Goal: Information Seeking & Learning: Learn about a topic

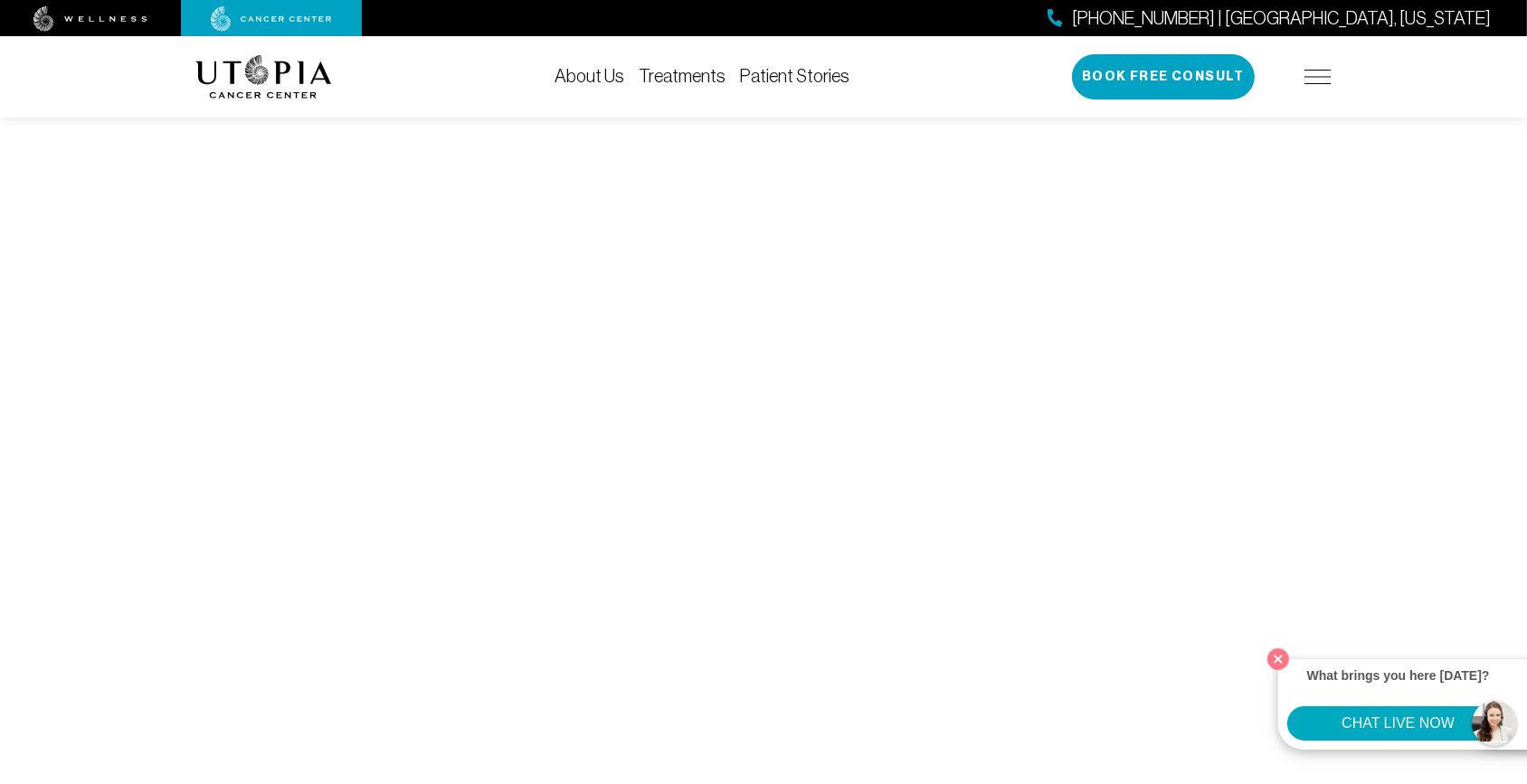
scroll to position [6989, 0]
click at [1281, 658] on button "Close" at bounding box center [1279, 659] width 38 height 38
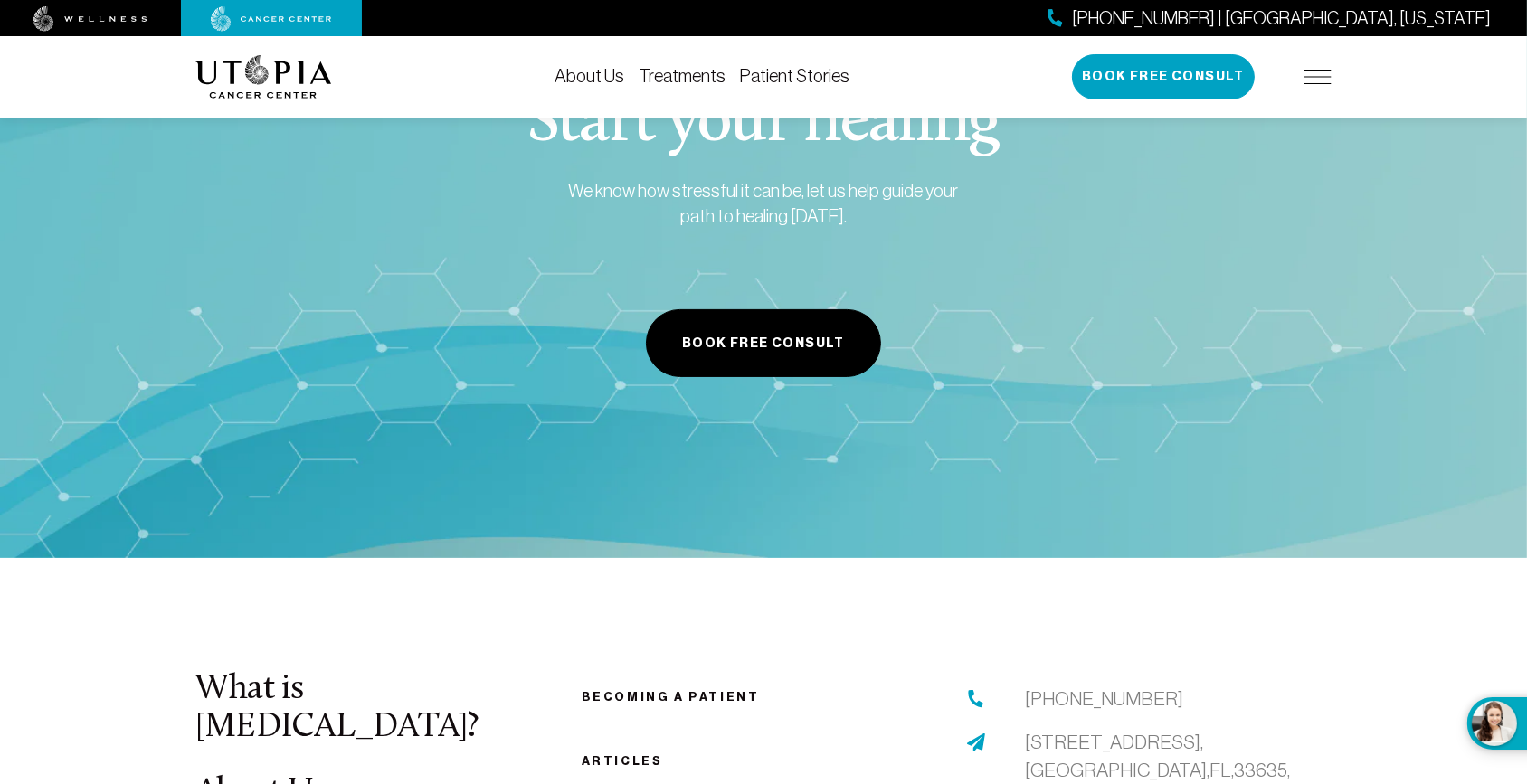
scroll to position [8873, 0]
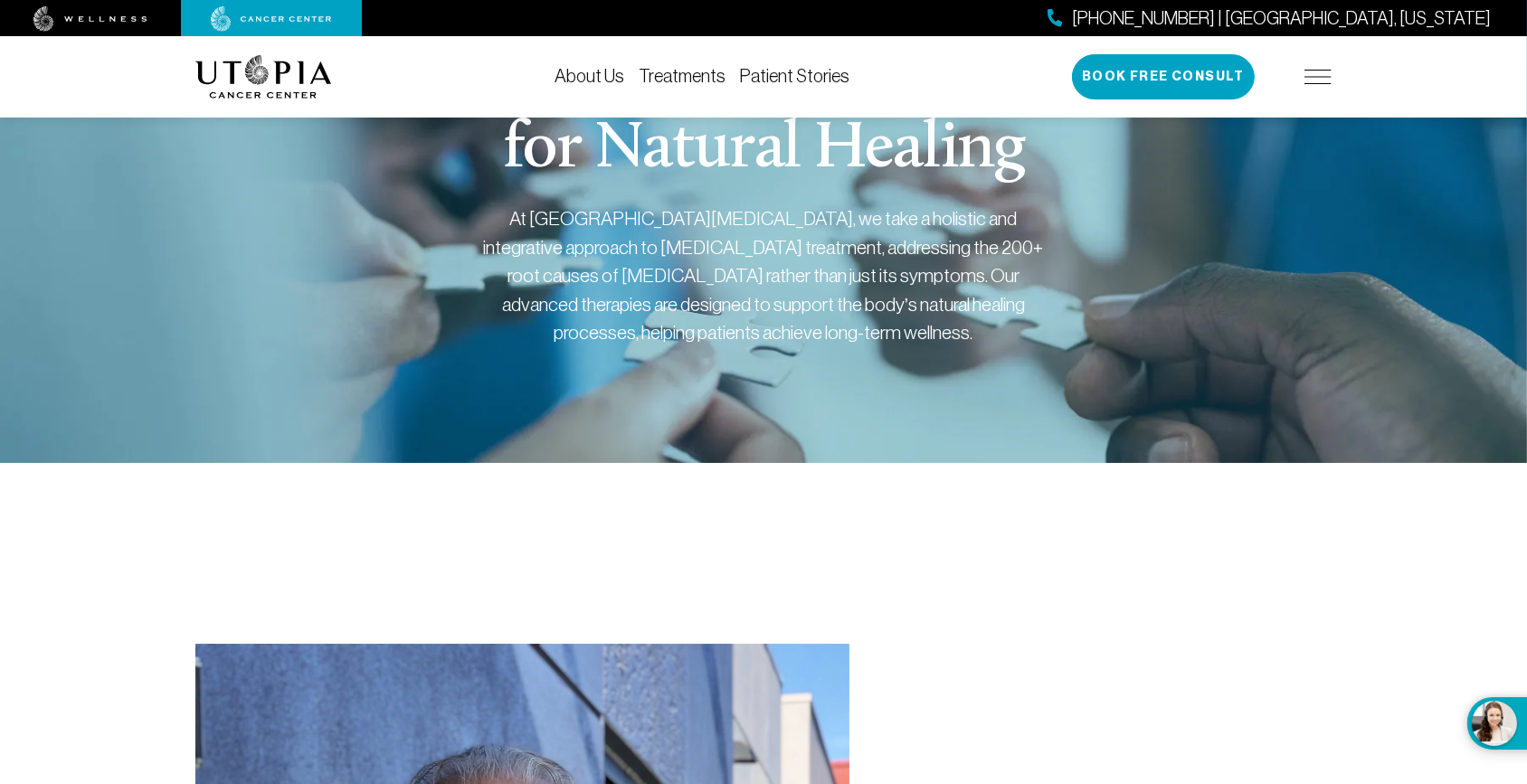
scroll to position [0, 0]
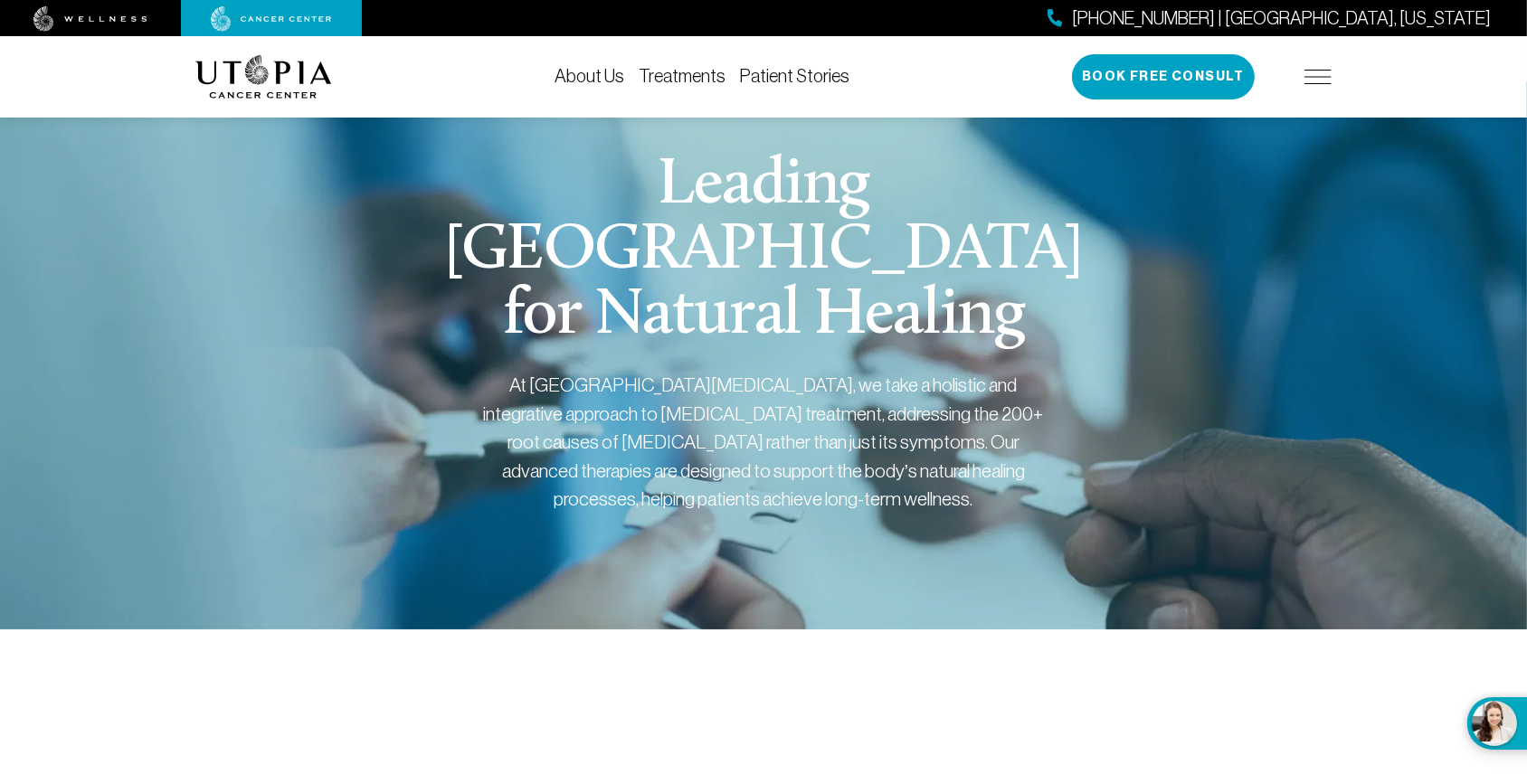
click at [667, 68] on link "Treatments" at bounding box center [682, 76] width 87 height 20
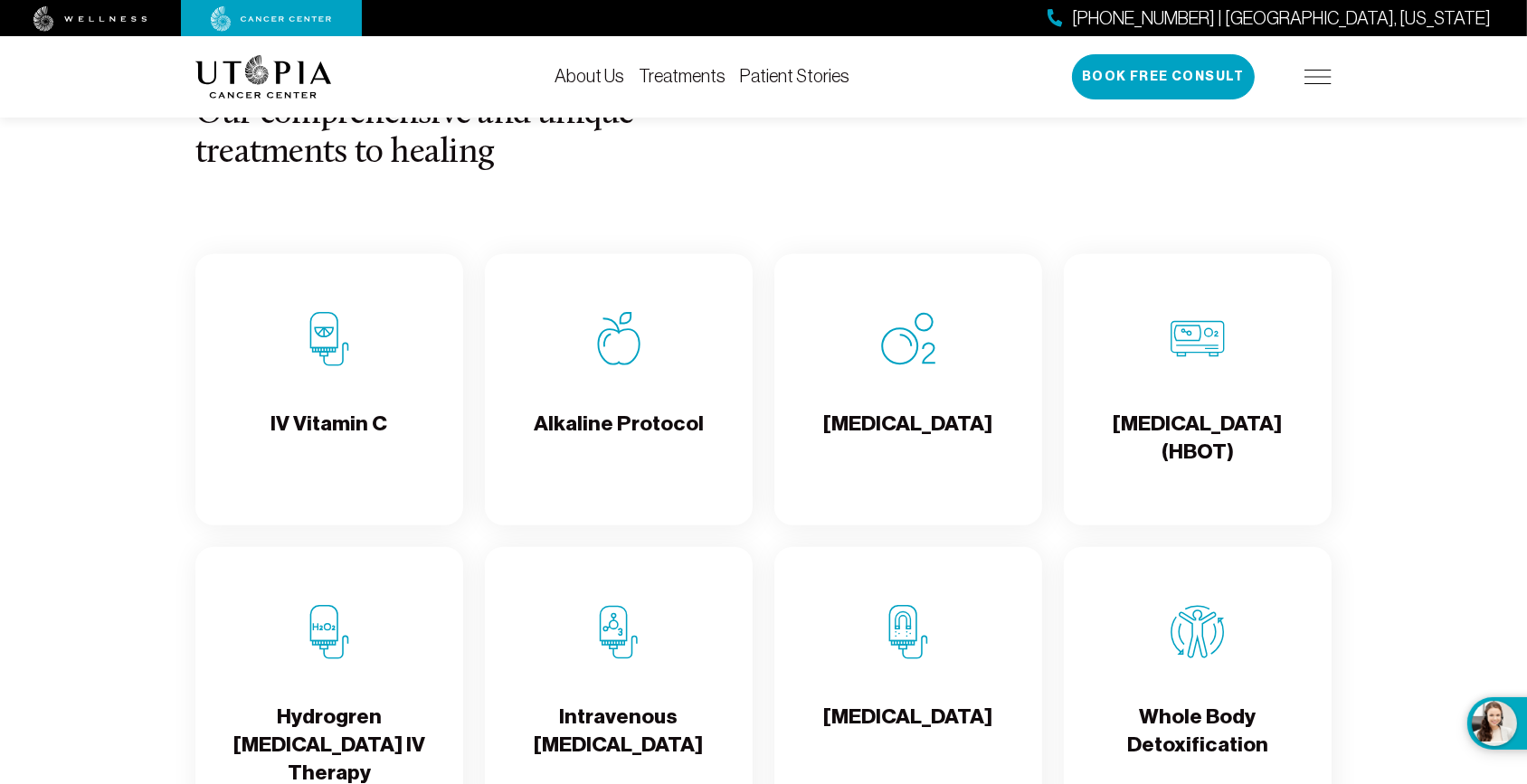
scroll to position [1809, 0]
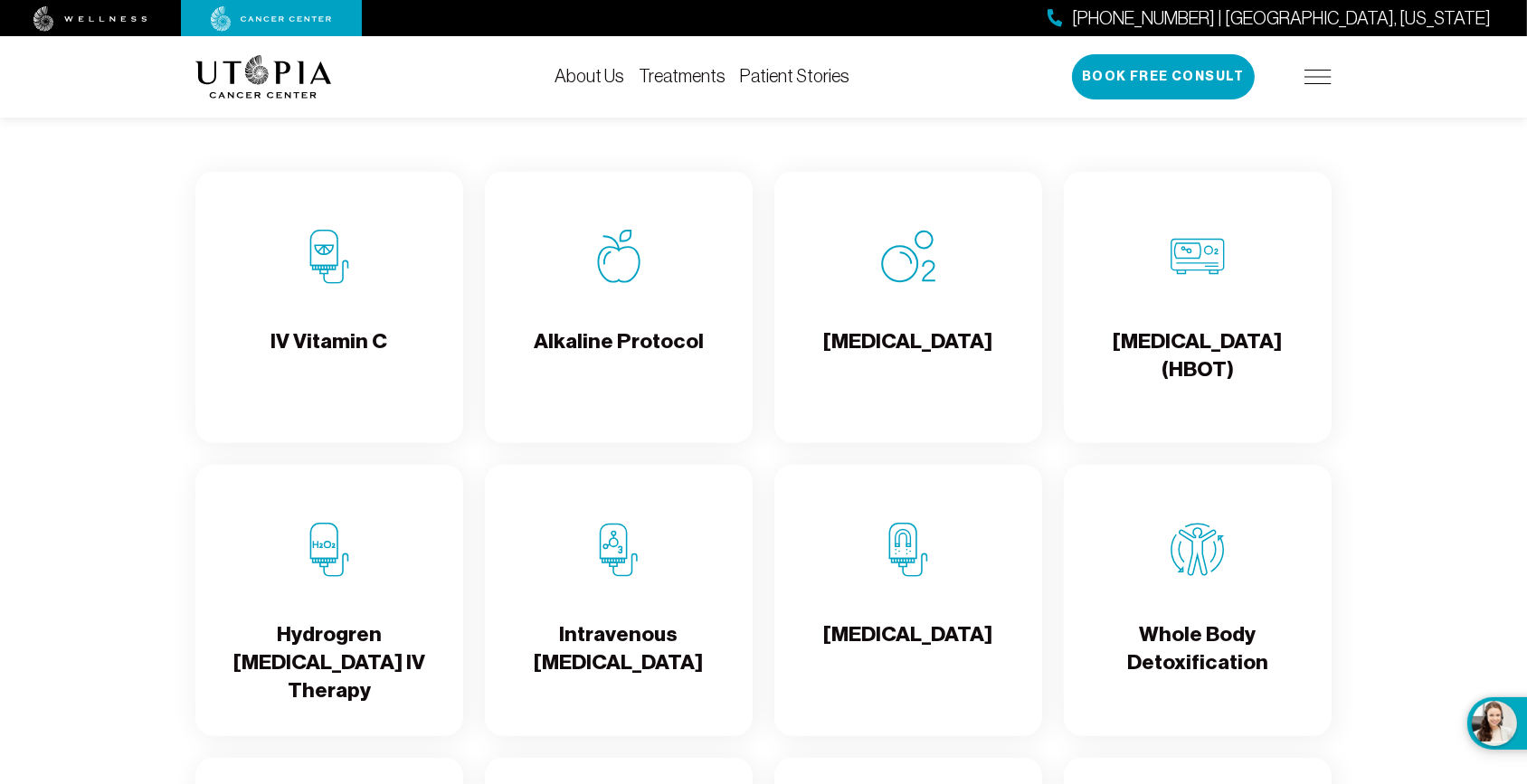
click at [892, 364] on h4 "[MEDICAL_DATA]" at bounding box center [908, 356] width 169 height 58
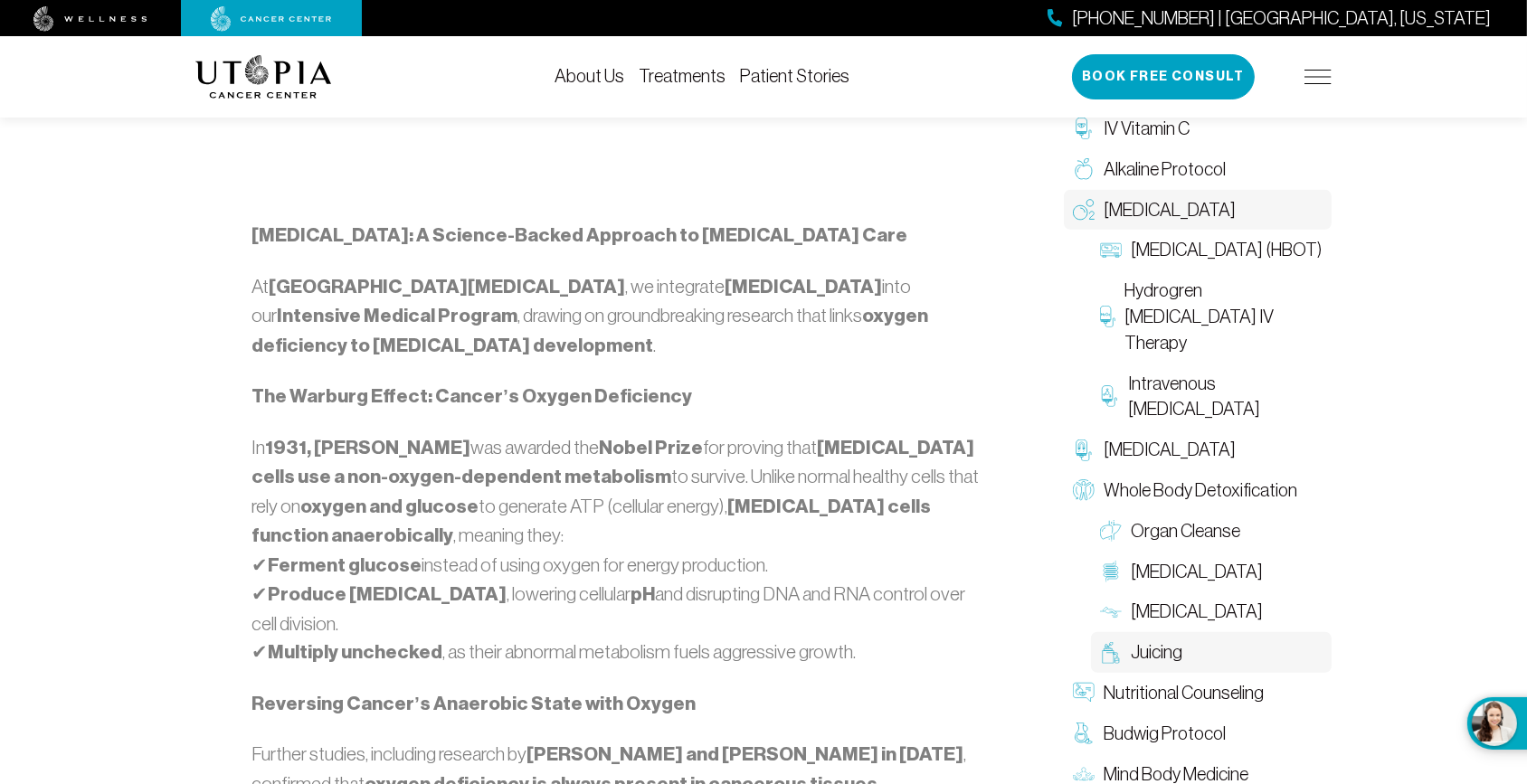
scroll to position [1068, 0]
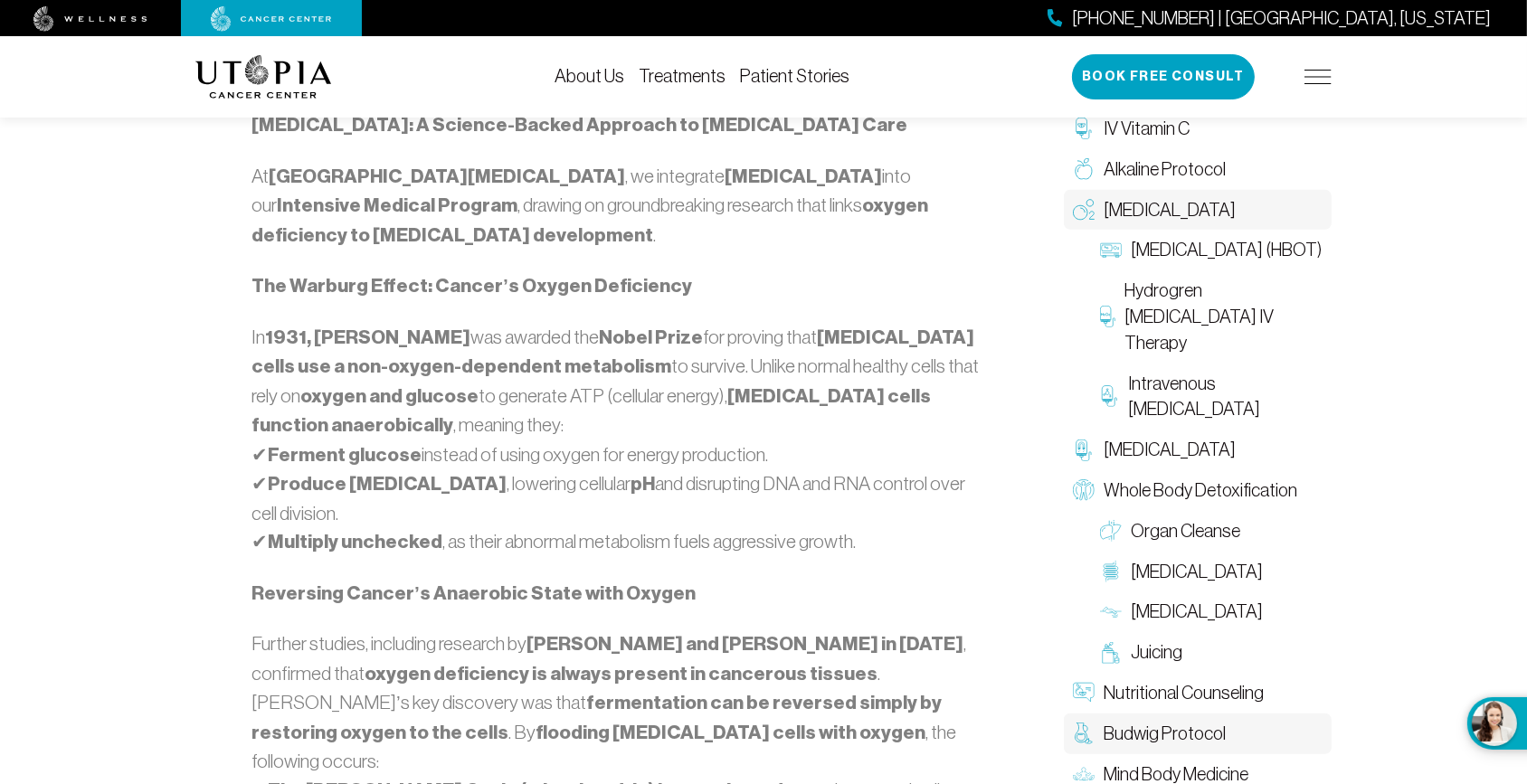
click at [1182, 735] on span "Budwig Protocol" at bounding box center [1165, 734] width 123 height 27
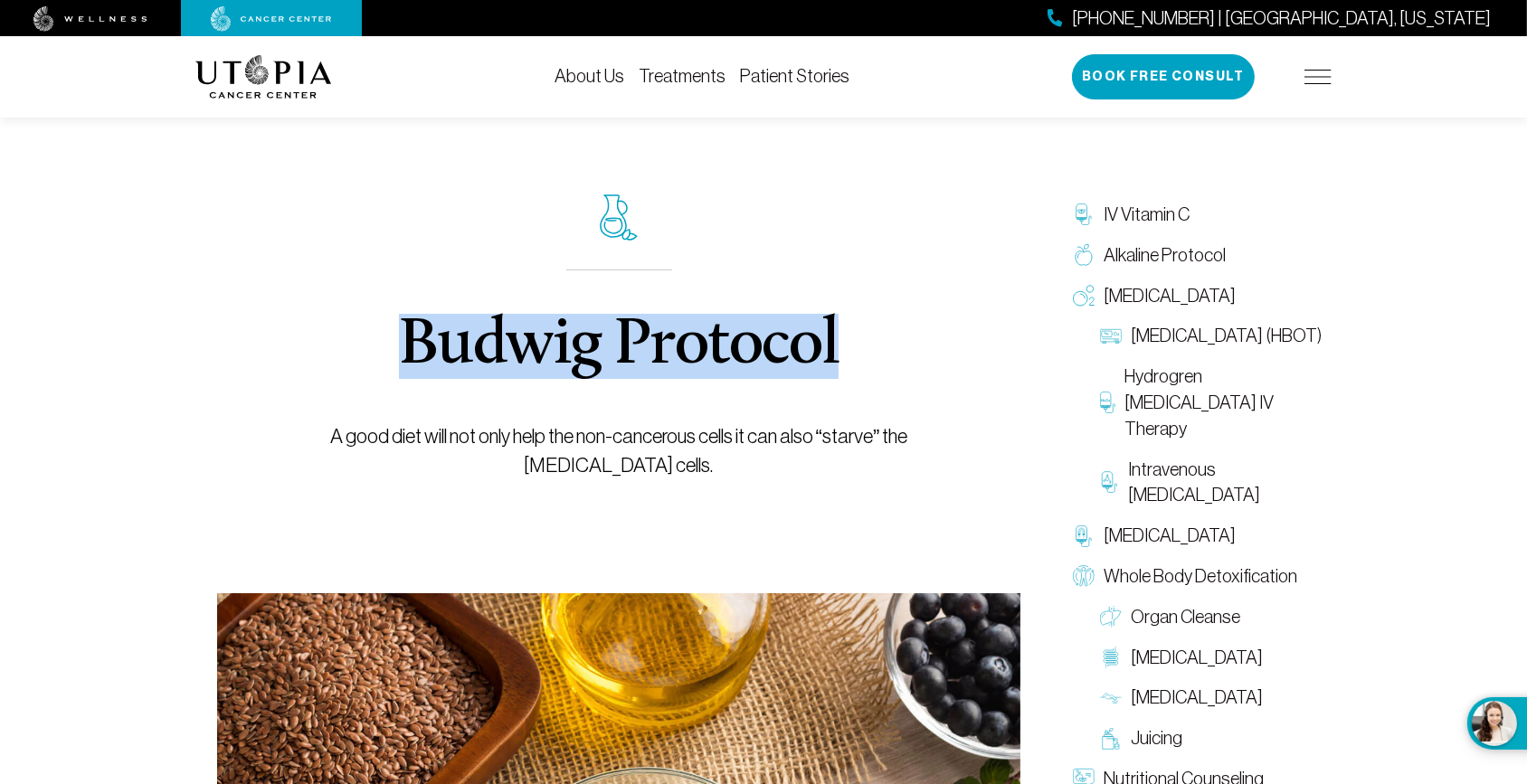
drag, startPoint x: 404, startPoint y: 339, endPoint x: 857, endPoint y: 370, distance: 454.1
click at [857, 370] on div "Budwig Protocol A good diet will not only help the non-cancerous cells it can a…" at bounding box center [619, 337] width 721 height 512
copy h1 "Budwig Protocol"
click at [1177, 532] on span "[MEDICAL_DATA]" at bounding box center [1170, 536] width 133 height 27
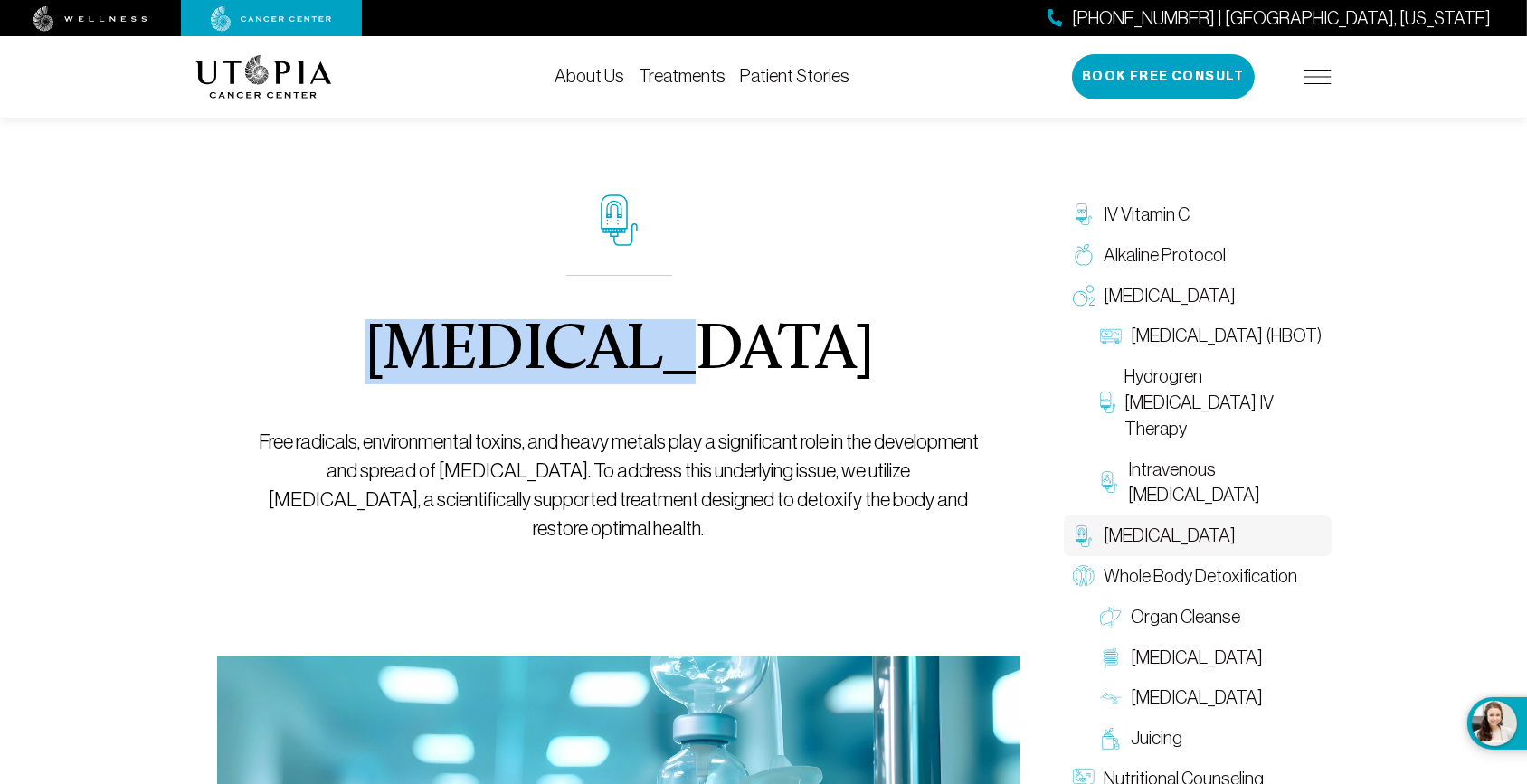
drag, startPoint x: 372, startPoint y: 334, endPoint x: 620, endPoint y: 350, distance: 248.5
click at [620, 350] on h1 "[MEDICAL_DATA]" at bounding box center [619, 352] width 509 height 65
copy h1 "Chelation"
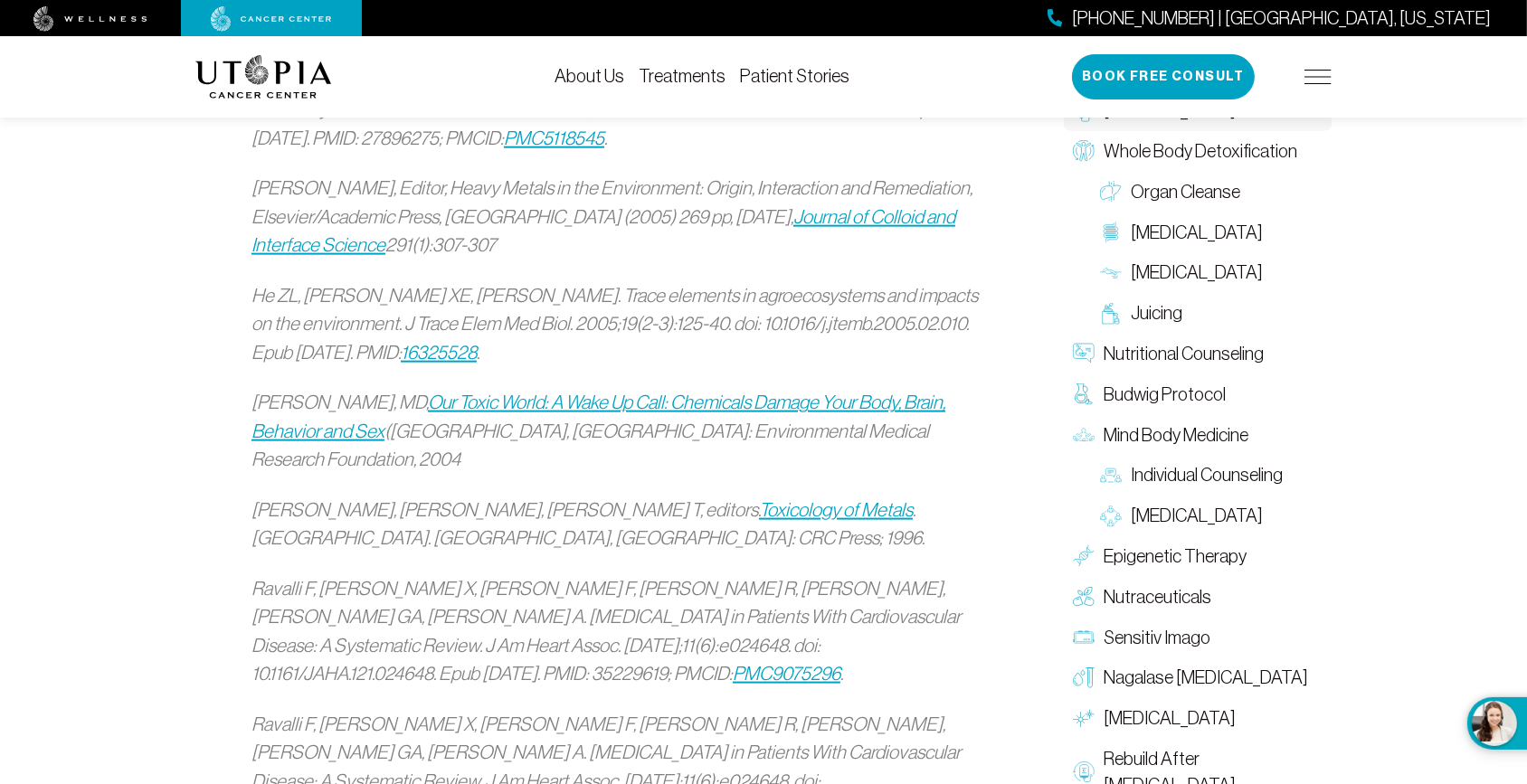
scroll to position [2795, 0]
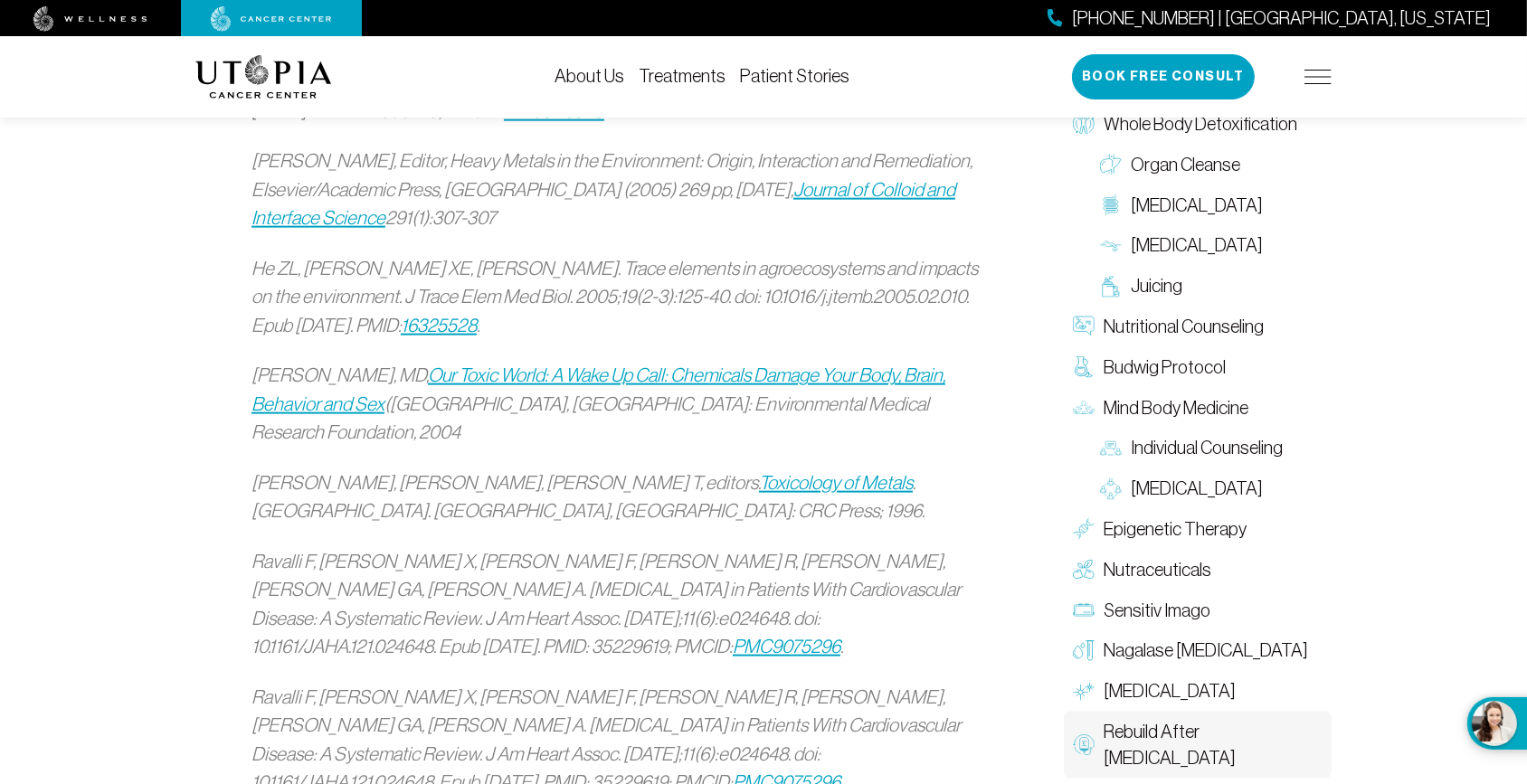
click at [1146, 719] on span "Rebuild After [MEDICAL_DATA]" at bounding box center [1213, 744] width 219 height 52
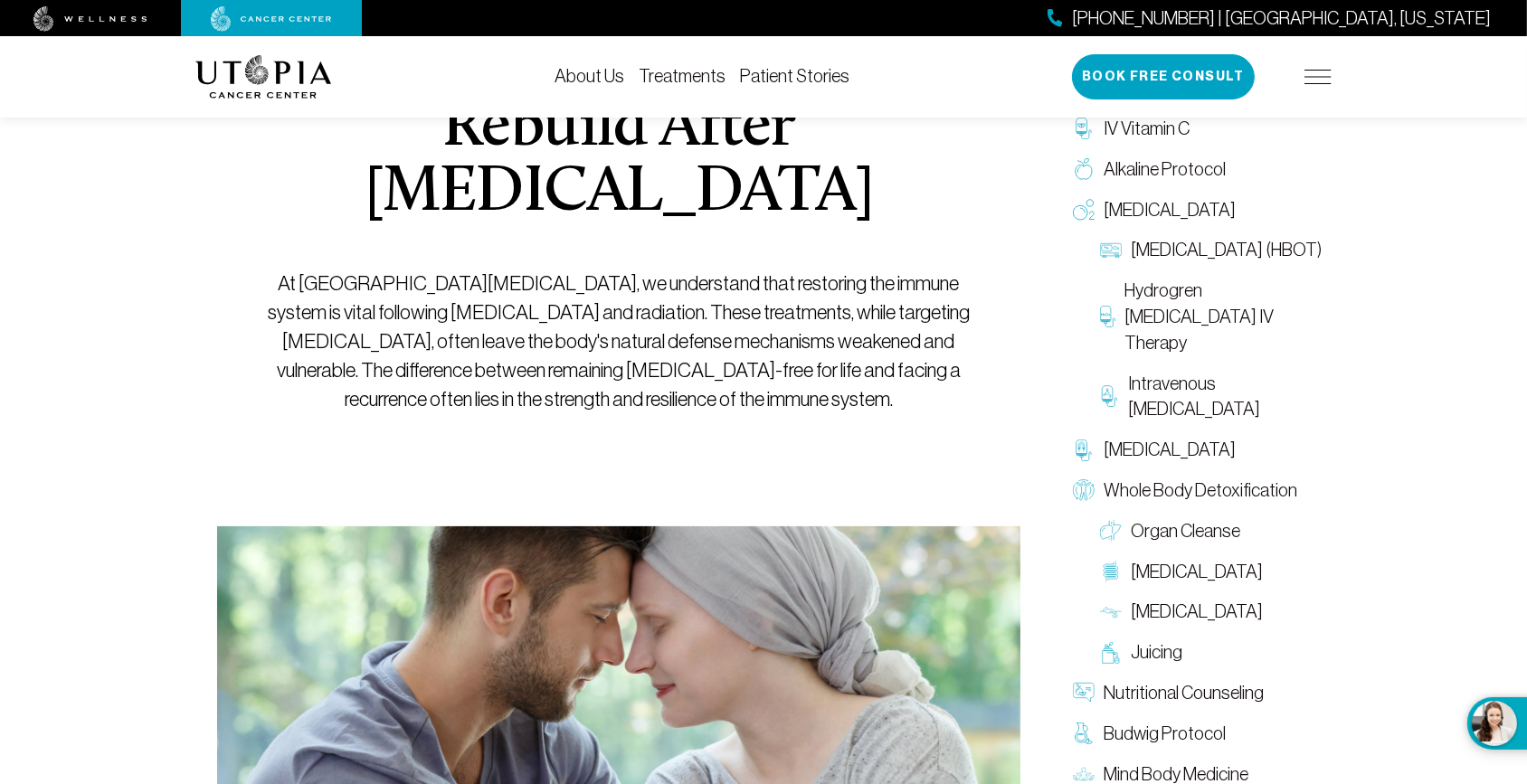
scroll to position [493, 0]
